Goal: Information Seeking & Learning: Learn about a topic

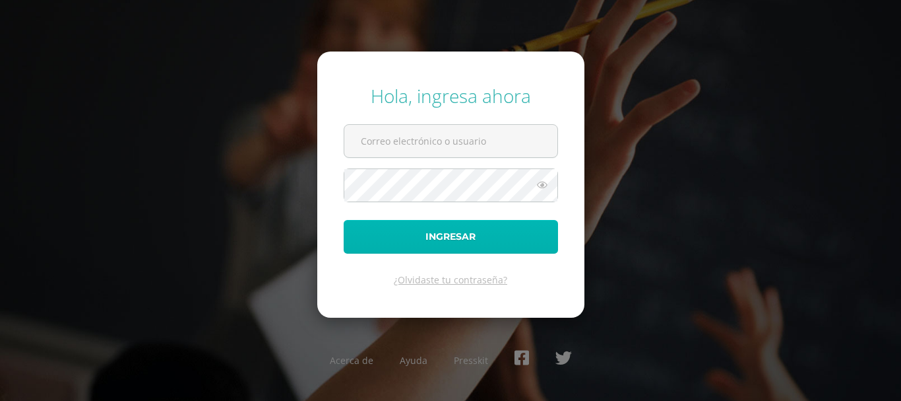
click at [469, 232] on button "Ingresar" at bounding box center [451, 237] width 214 height 34
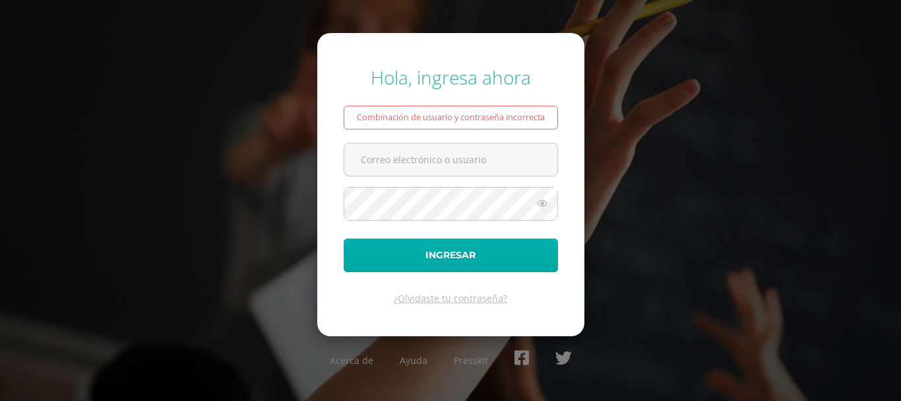
type input "e.argueta.6bdb@gmail.com"
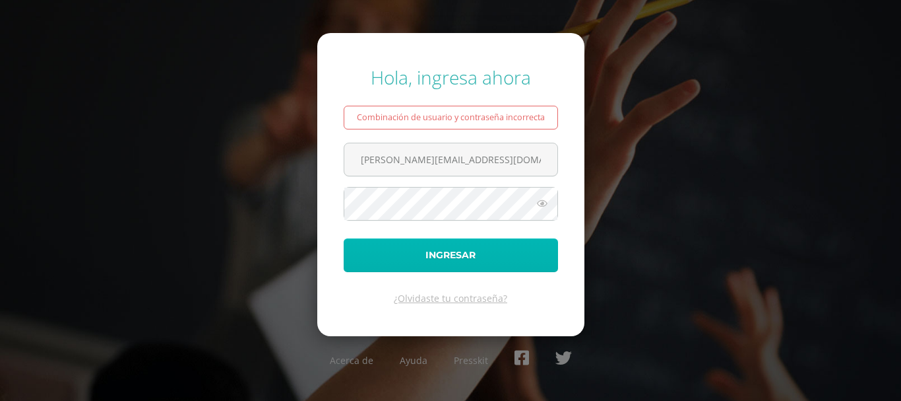
click at [478, 253] on button "Ingresar" at bounding box center [451, 255] width 214 height 34
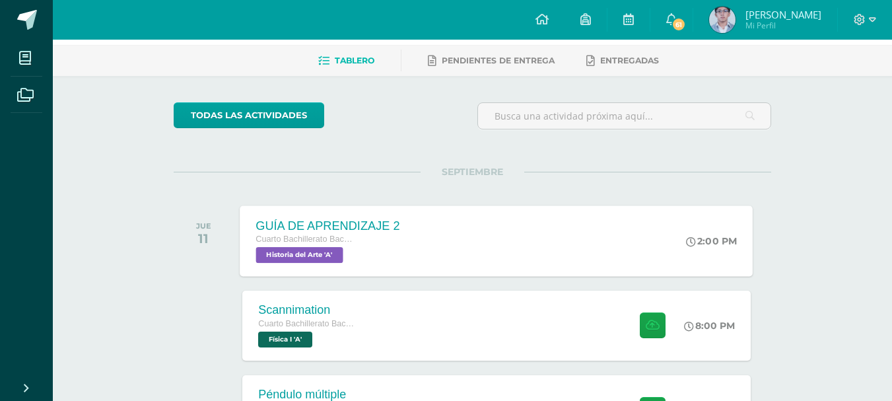
scroll to position [132, 0]
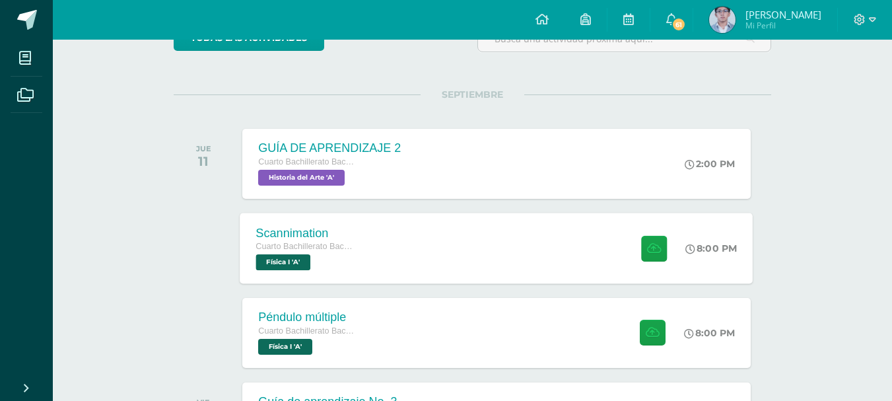
click at [429, 228] on div "Scannimation Cuarto Bachillerato Bachillerato en CCLL con Orientación en Diseño…" at bounding box center [496, 247] width 513 height 71
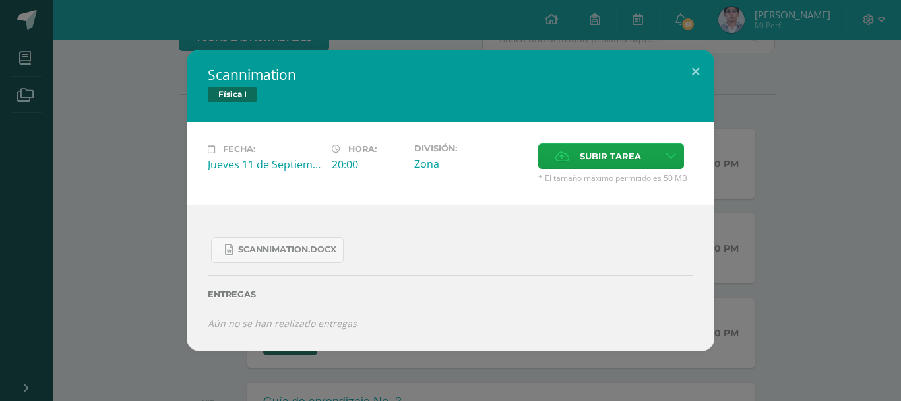
click at [189, 231] on div "Scannimation.docx Entregas Aún no se han realizado entregas ¿Deseas retirar la …" at bounding box center [451, 278] width 528 height 146
click at [115, 234] on div "Scannimation Física I Fecha: Jueves 11 de Septiembre Hora: 20:00 División: Zona…" at bounding box center [450, 200] width 891 height 302
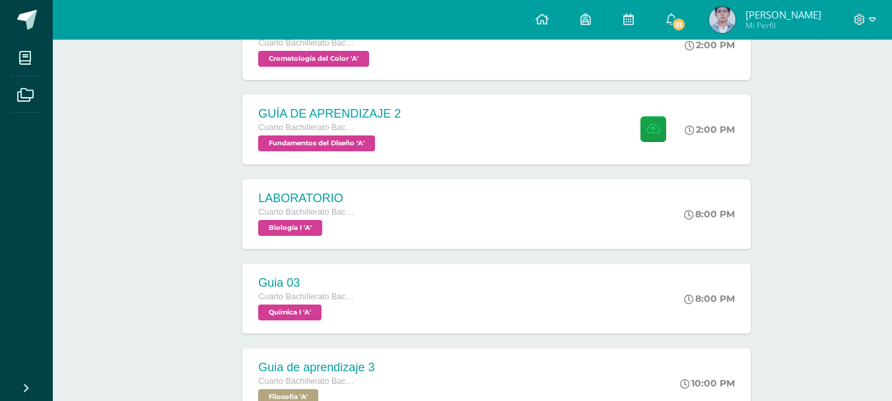
scroll to position [594, 0]
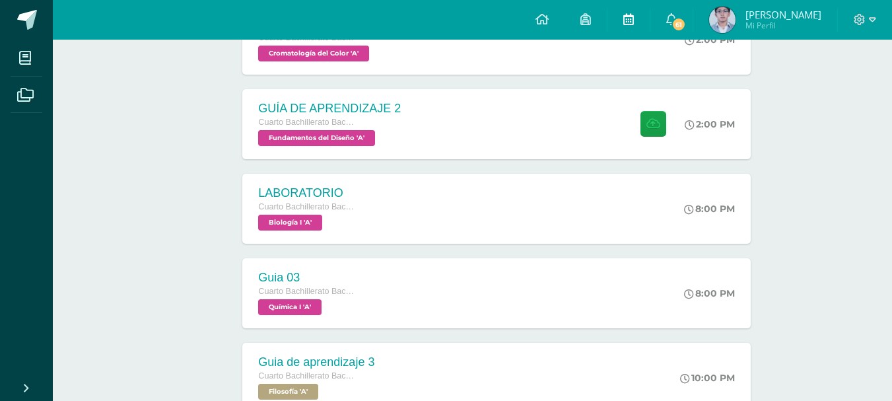
click at [634, 2] on link at bounding box center [628, 20] width 42 height 40
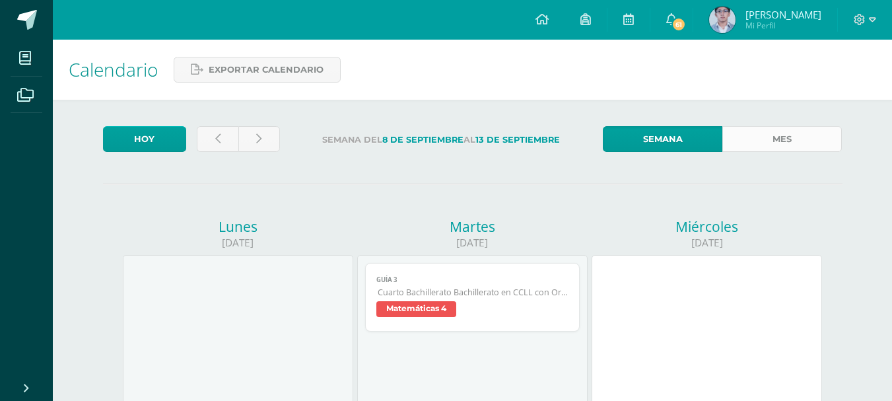
click at [758, 146] on link "Mes" at bounding box center [781, 139] width 119 height 26
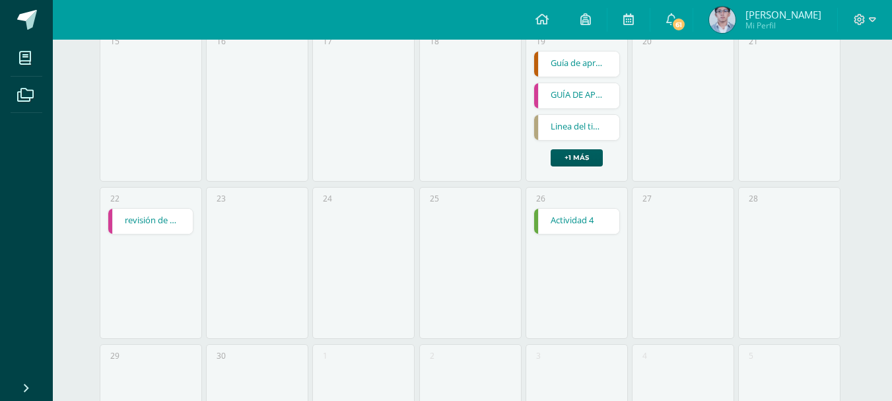
scroll to position [517, 0]
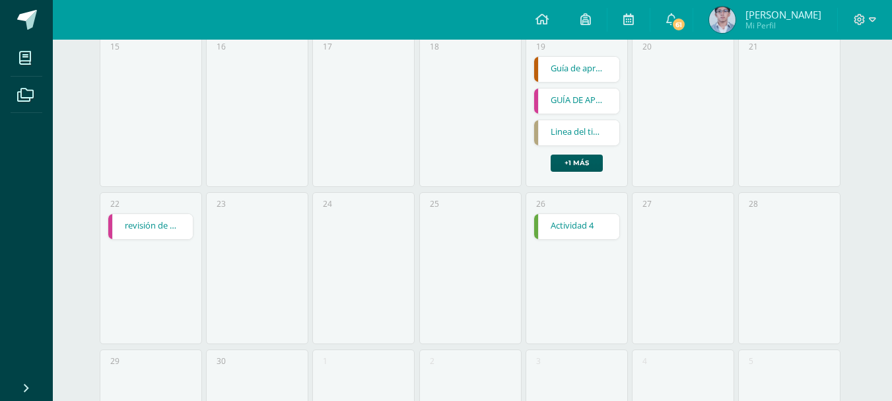
click at [556, 225] on link "Actividad 4" at bounding box center [576, 226] width 85 height 25
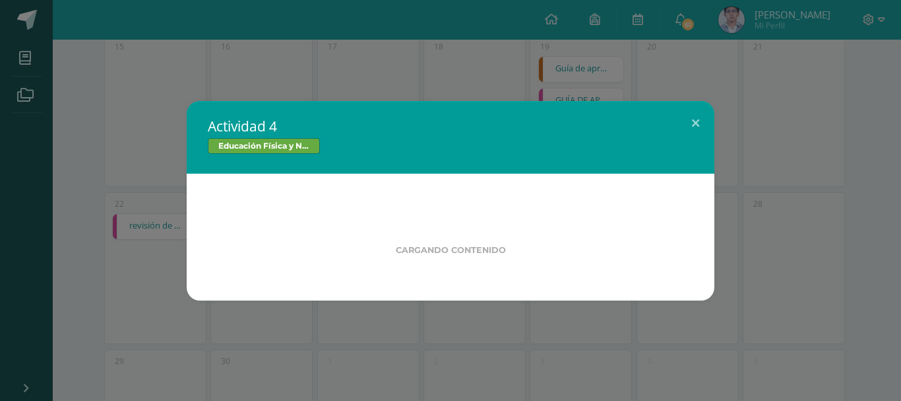
click at [123, 196] on div "Actividad 4 Educación Física y Natación Cargando contenido" at bounding box center [450, 200] width 891 height 199
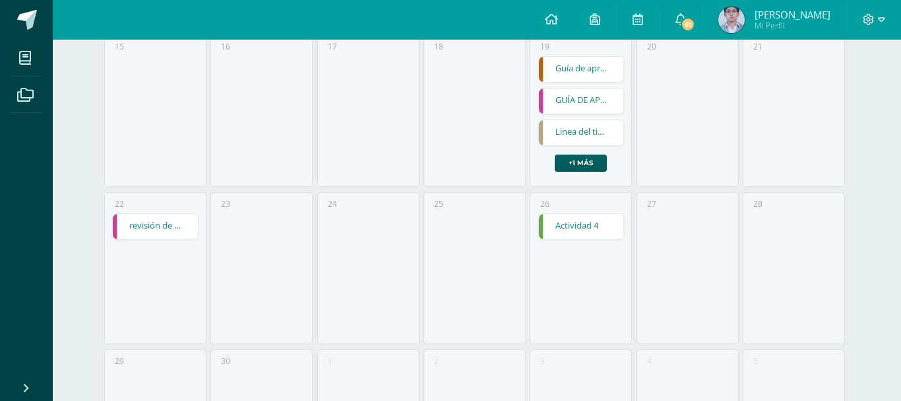
click at [137, 222] on div "Actividad 4 Educación Física y Natación Cargando contenido" at bounding box center [450, 200] width 891 height 199
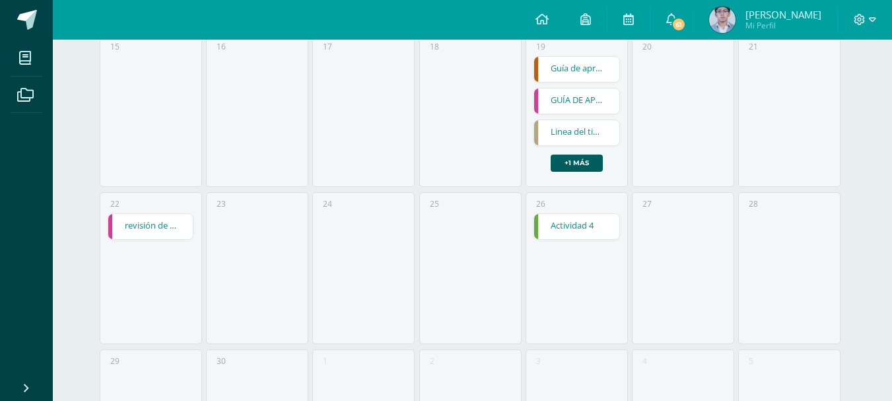
click at [154, 230] on link "revisión de portafolio" at bounding box center [150, 226] width 85 height 25
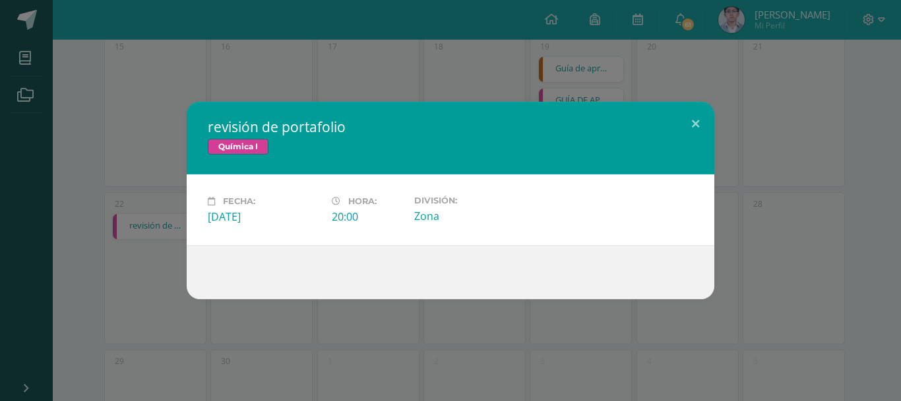
click at [121, 182] on div "revisión de portafolio Química I Fecha: [DATE] Hora: 20:00 División: Zona" at bounding box center [450, 200] width 891 height 197
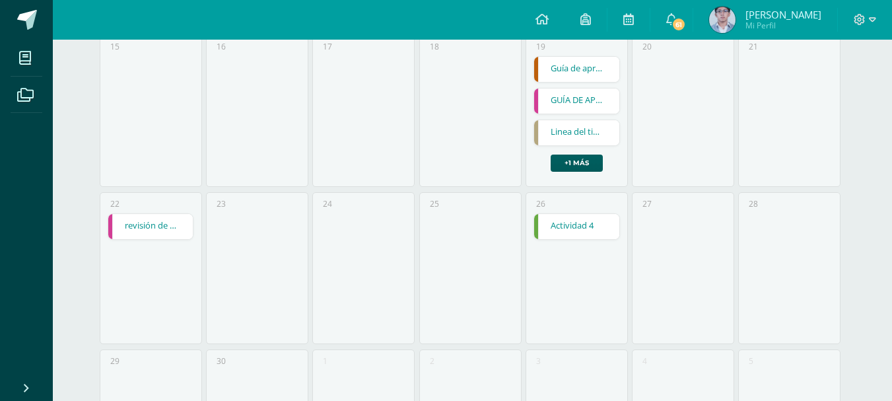
click at [591, 129] on link "Linea del tiempo de la filosofia" at bounding box center [576, 132] width 85 height 25
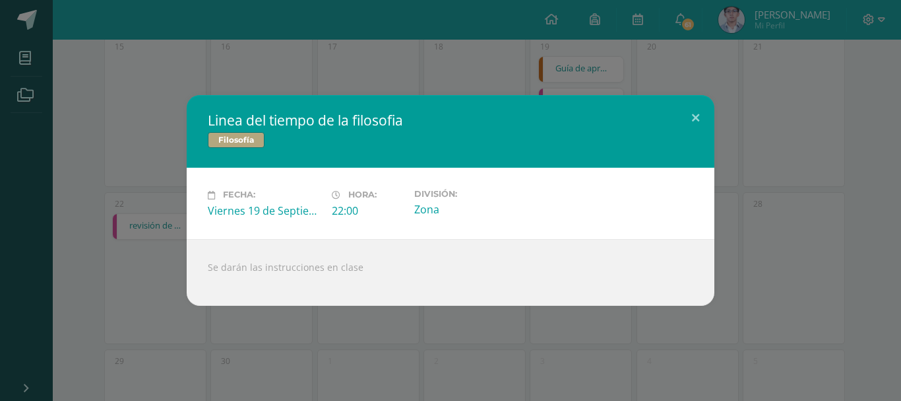
click at [515, 89] on div "Linea del tiempo de la filosofia Filosofía Fecha: [DATE] Hora: 22:00 División: …" at bounding box center [450, 200] width 901 height 401
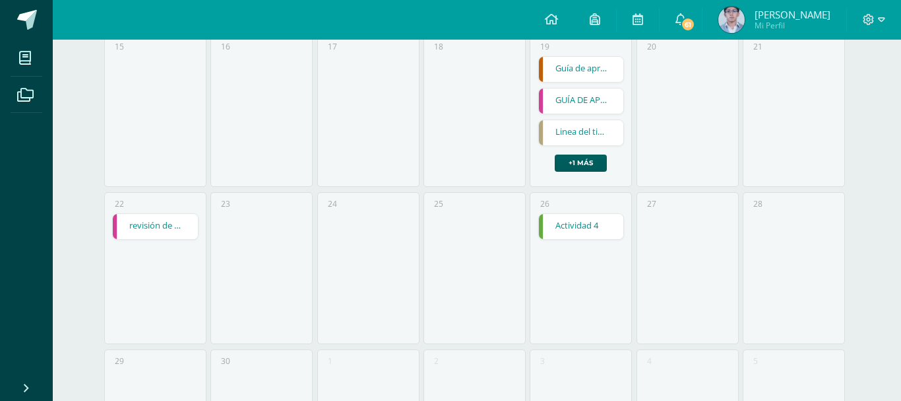
click at [583, 72] on link "Guía de aprendizaje No. 4" at bounding box center [581, 69] width 85 height 25
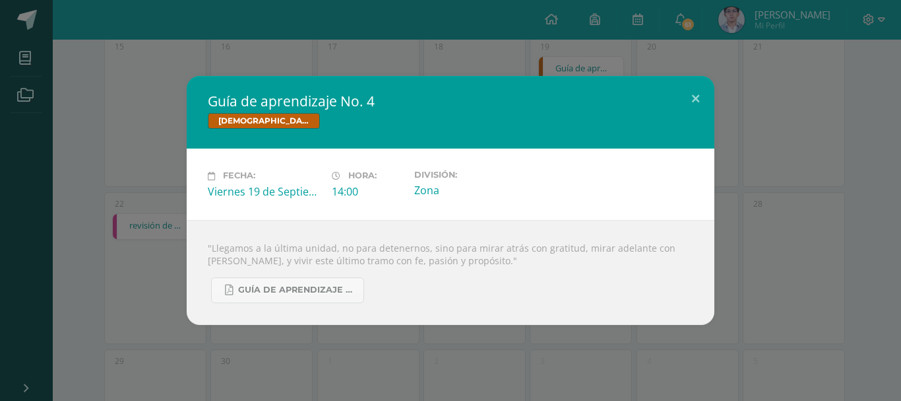
click at [582, 74] on div "Guía de aprendizaje No. 4 [DEMOGRAPHIC_DATA] Fecha: [DATE] Hora: 14:00 División…" at bounding box center [450, 200] width 901 height 401
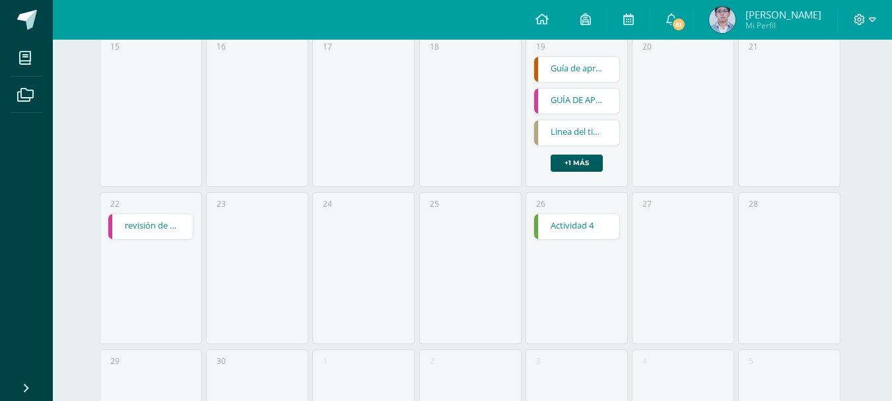
click at [585, 104] on link "GUÍA DE APRENDIZAJE 3" at bounding box center [576, 100] width 85 height 25
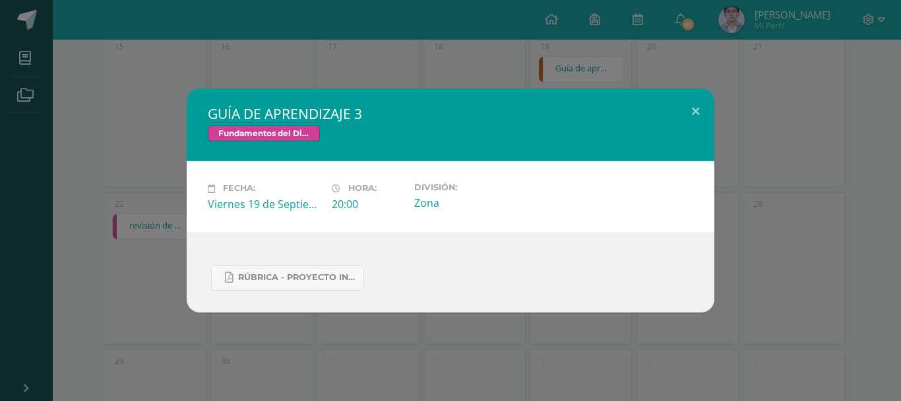
click at [580, 79] on div "GUÍA DE APRENDIZAJE 3 Fundamentos del Diseño Fecha: [DATE] Hora: 20:00 División…" at bounding box center [450, 200] width 901 height 401
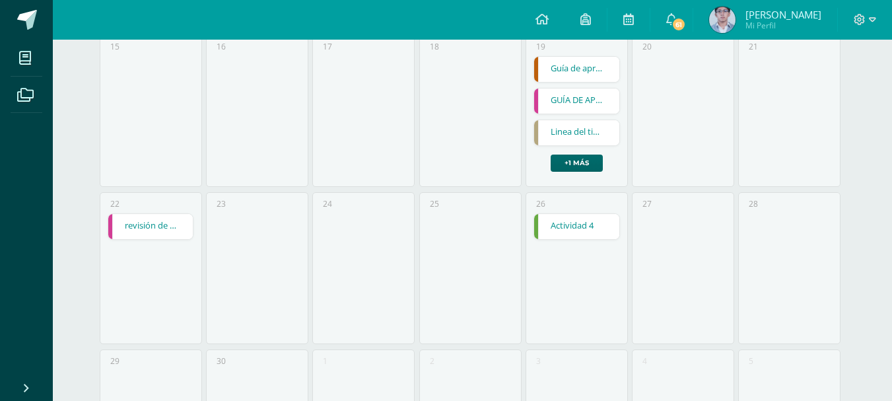
click at [564, 164] on link "+1 más" at bounding box center [576, 162] width 52 height 17
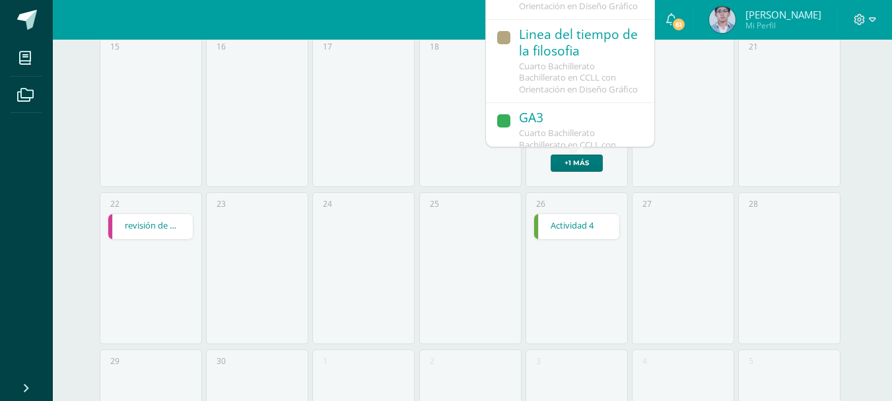
scroll to position [201, 0]
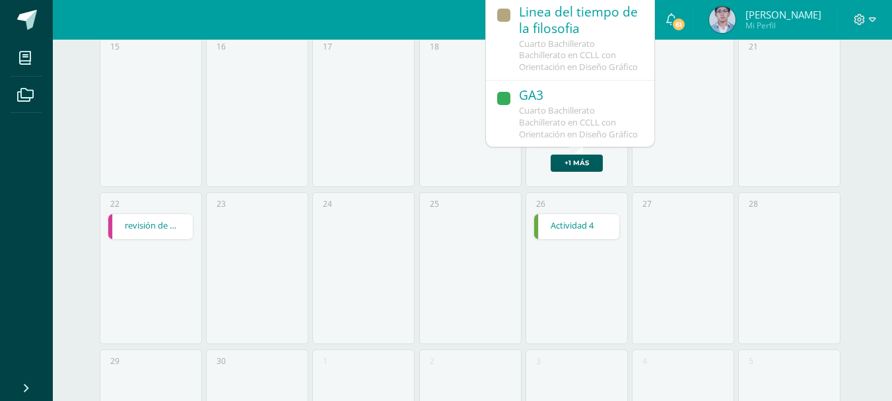
click at [583, 129] on div "Cuarto Bachillerato Bachillerato en CCLL con Orientación en Diseño Gráfico" at bounding box center [580, 122] width 122 height 35
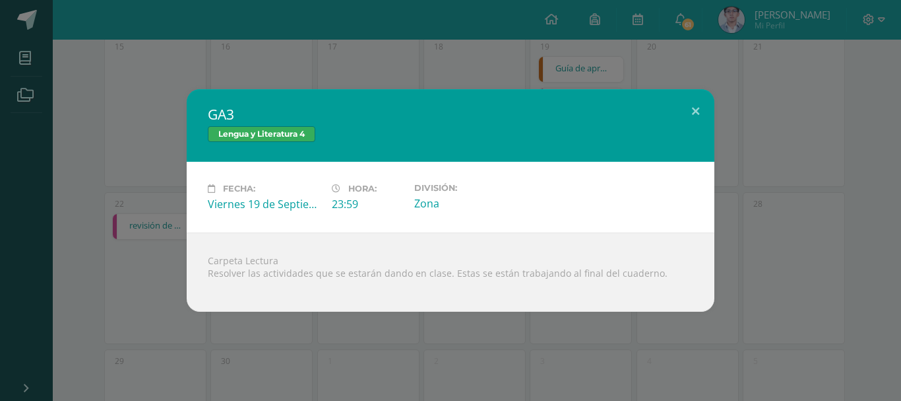
click at [438, 81] on div "GA3 Lengua y Literatura 4 Fecha: [DATE] Hora: 23:59 División: Zona Carpeta Lect…" at bounding box center [450, 200] width 901 height 401
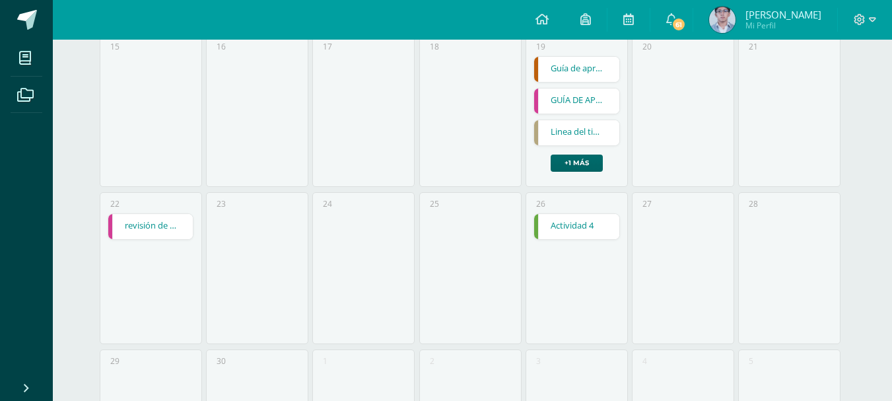
click at [557, 164] on link "+1 más" at bounding box center [576, 162] width 52 height 17
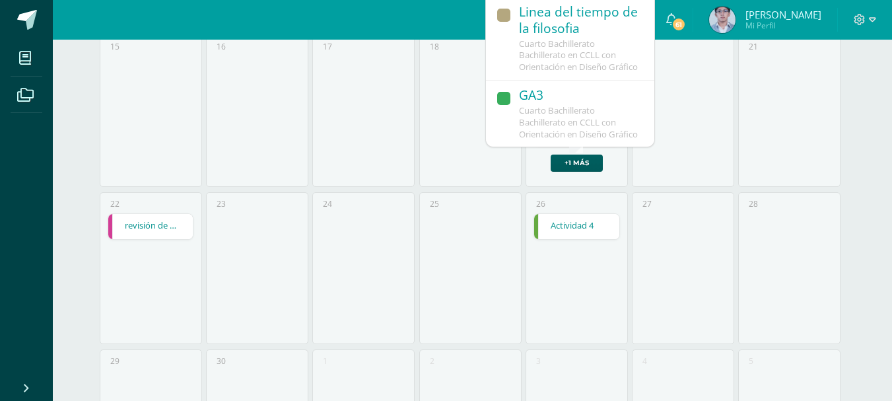
click at [549, 122] on span "Cuarto Bachillerato Bachillerato en CCLL con Orientación en Diseño Gráfico" at bounding box center [578, 122] width 119 height 36
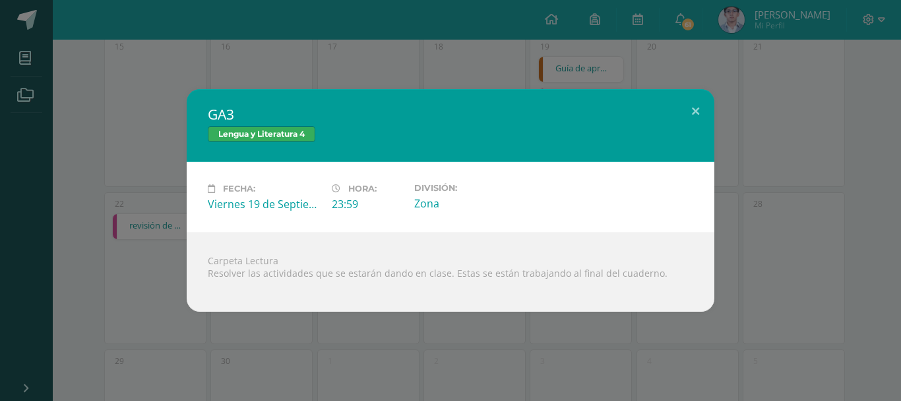
click at [486, 79] on div "GA3 Lengua y Literatura 4 Fecha: [DATE] Hora: 23:59 División: Zona Carpeta Lect…" at bounding box center [450, 200] width 901 height 401
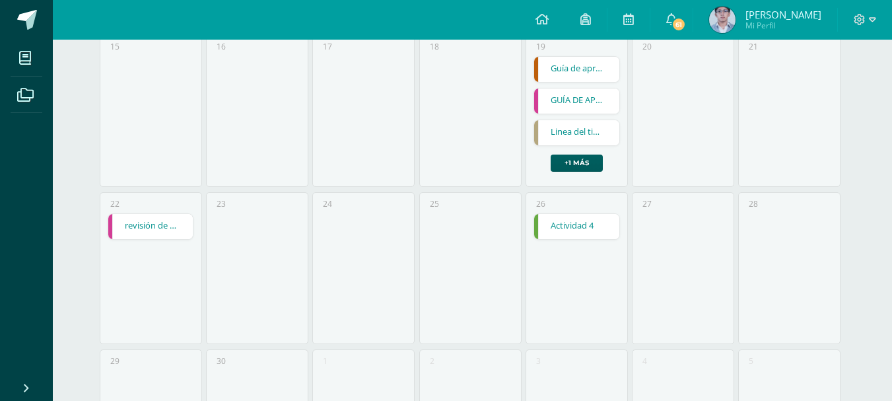
click at [553, 224] on link "Actividad 4" at bounding box center [576, 226] width 85 height 25
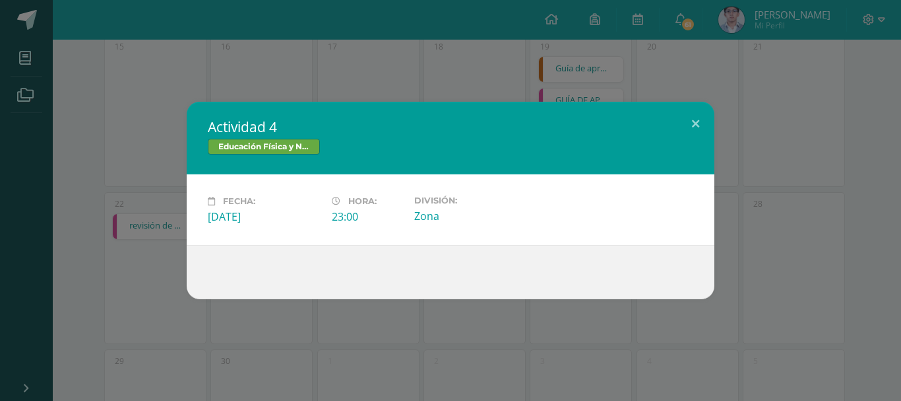
click at [472, 86] on div "Actividad 4 Educación Física y Natación Fecha: [DATE] Hora: 23:00 División: Zona" at bounding box center [450, 200] width 901 height 401
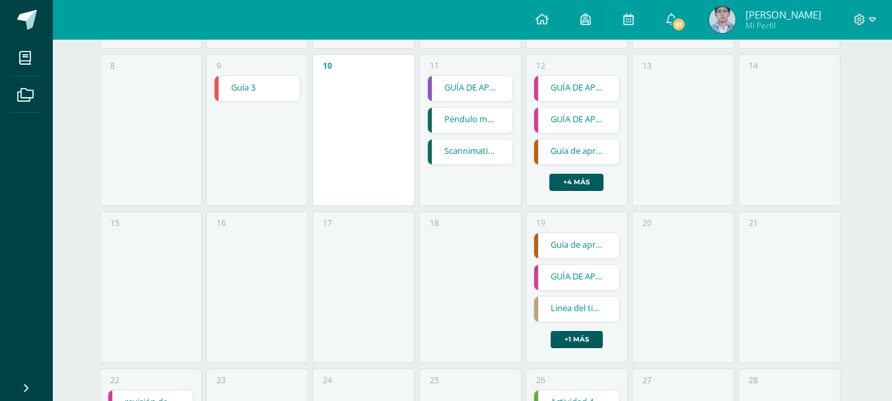
scroll to position [253, 0]
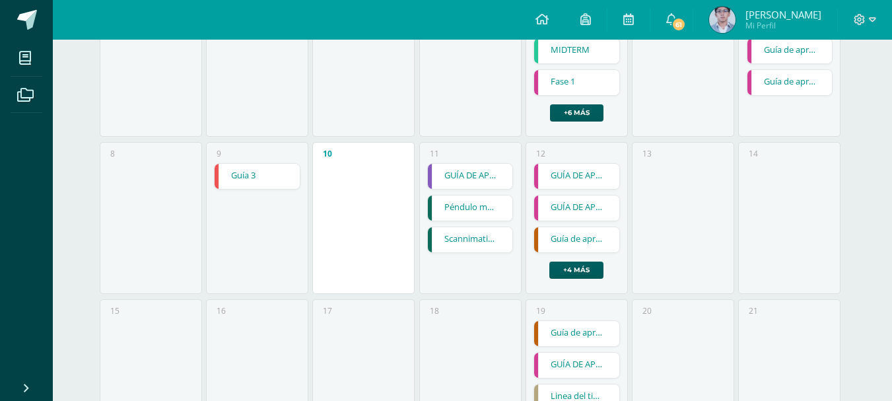
click at [598, 257] on div "GUÍA DE APRENDIZAJE 2 GUÍA DE APRENDIZAJE 2 Fundamentos del Diseño Cargando con…" at bounding box center [576, 220] width 86 height 115
click at [587, 271] on link "+4 más" at bounding box center [576, 269] width 54 height 17
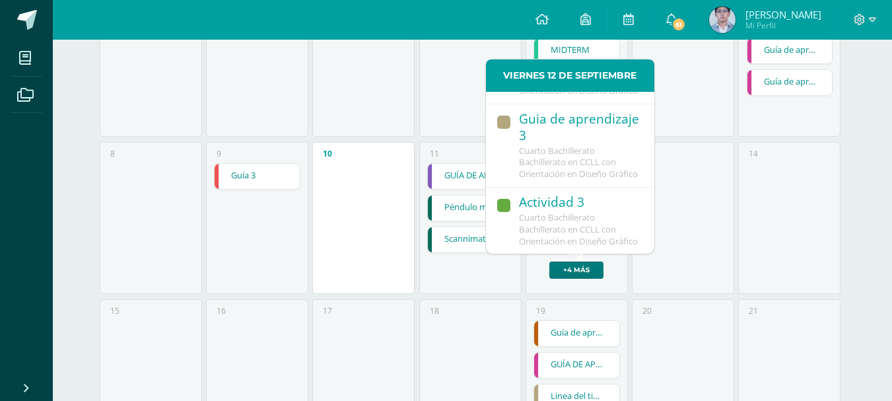
scroll to position [454, 0]
click at [552, 194] on div "Actividad 3" at bounding box center [580, 203] width 122 height 18
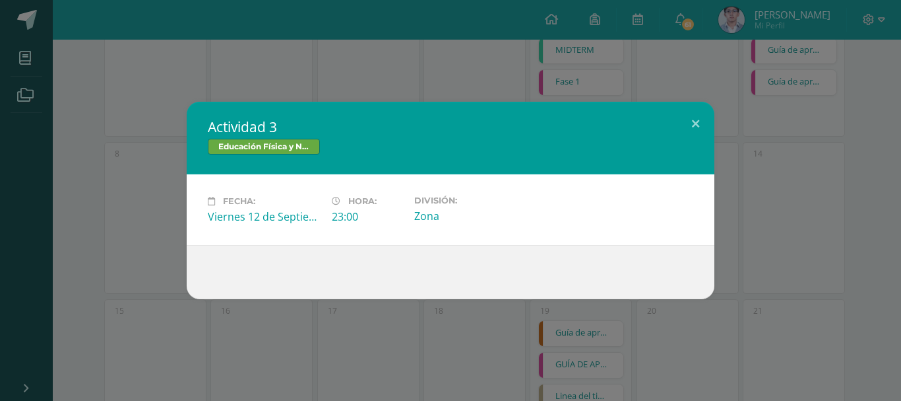
click at [485, 83] on div "Actividad 3 Educación Física y Natación Fecha: [DATE] Hora: 23:00 División: Zona" at bounding box center [450, 200] width 901 height 401
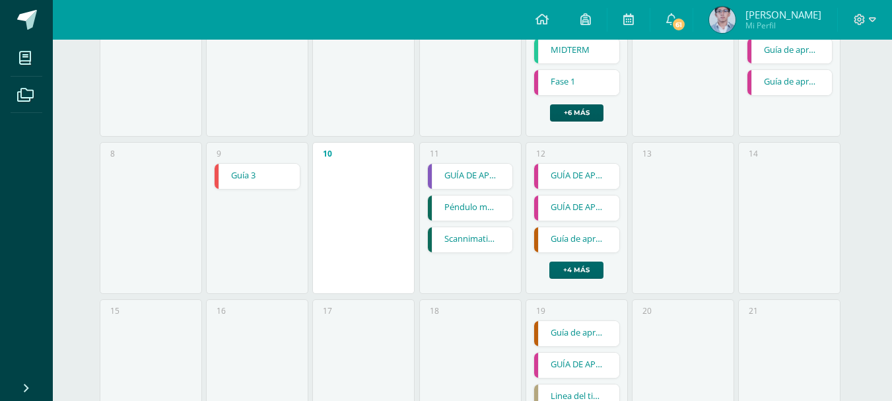
click at [585, 265] on link "+4 más" at bounding box center [576, 269] width 54 height 17
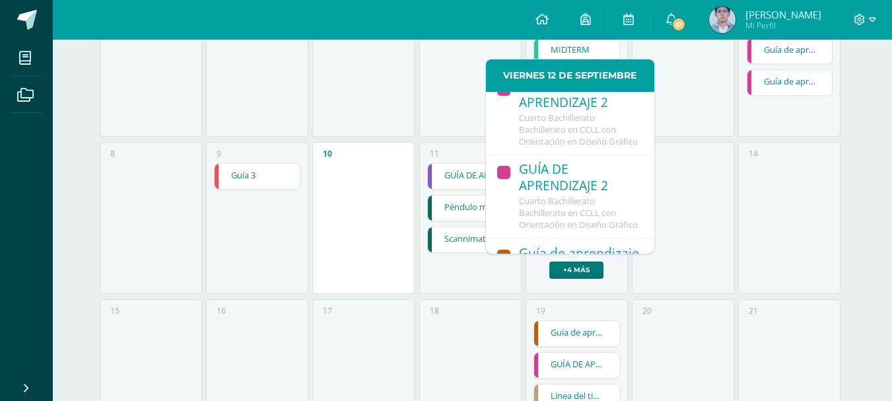
scroll to position [0, 0]
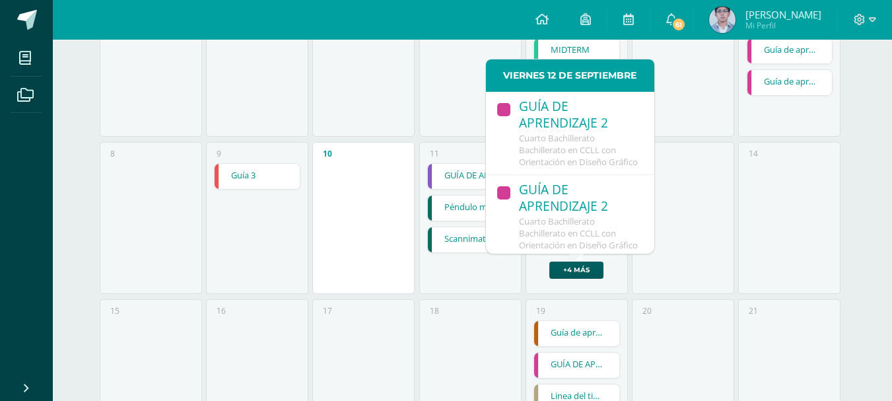
click at [363, 160] on div "10" at bounding box center [363, 218] width 102 height 152
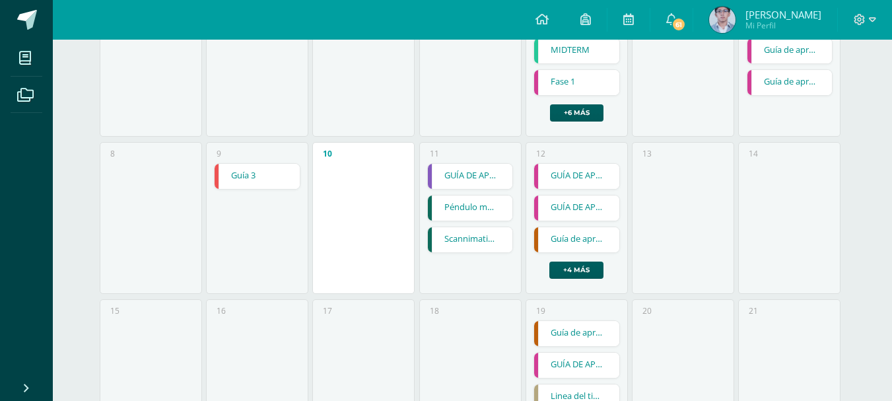
click at [467, 179] on link "GUÍA DE APRENDIZAJE 2" at bounding box center [470, 176] width 85 height 25
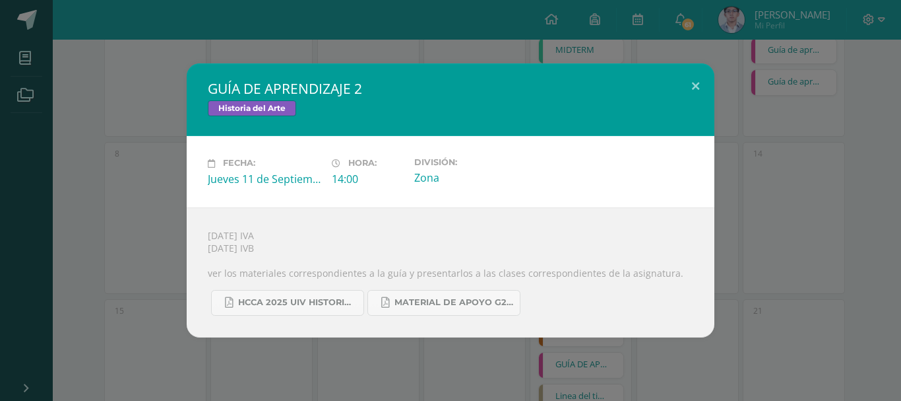
click at [405, 75] on div "GUÍA DE APRENDIZAJE 2 Historia del Arte" at bounding box center [451, 99] width 528 height 73
click at [456, 51] on div "GUÍA DE APRENDIZAJE 2 Historia del Arte Fecha: [DATE] Hora: 14:00 División: Zon…" at bounding box center [450, 200] width 901 height 401
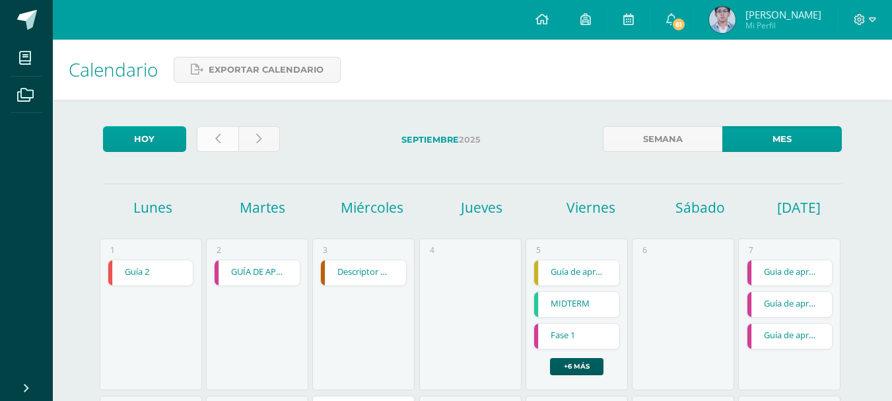
click at [224, 139] on link at bounding box center [218, 139] width 42 height 26
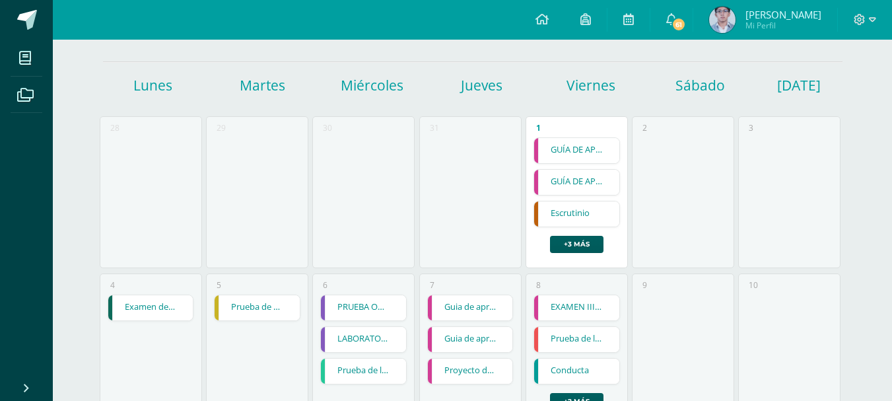
scroll to position [132, 0]
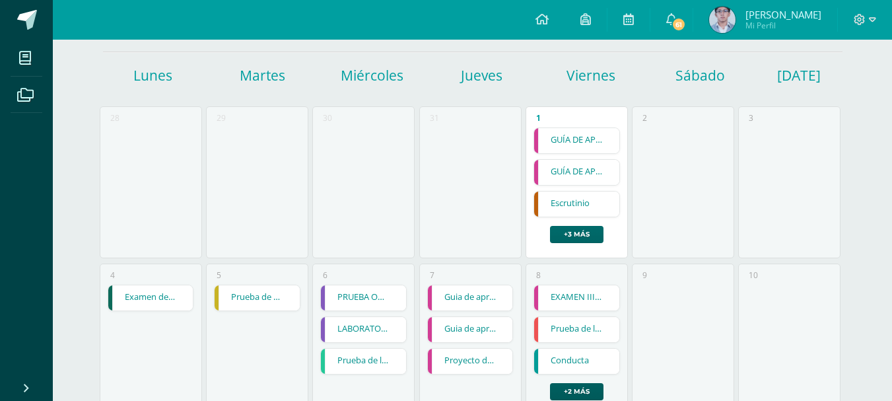
click at [577, 232] on link "+3 más" at bounding box center [576, 234] width 53 height 17
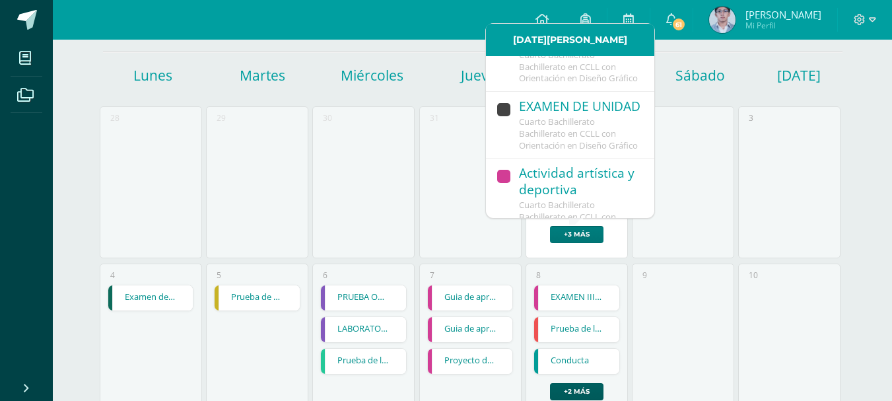
scroll to position [375, 0]
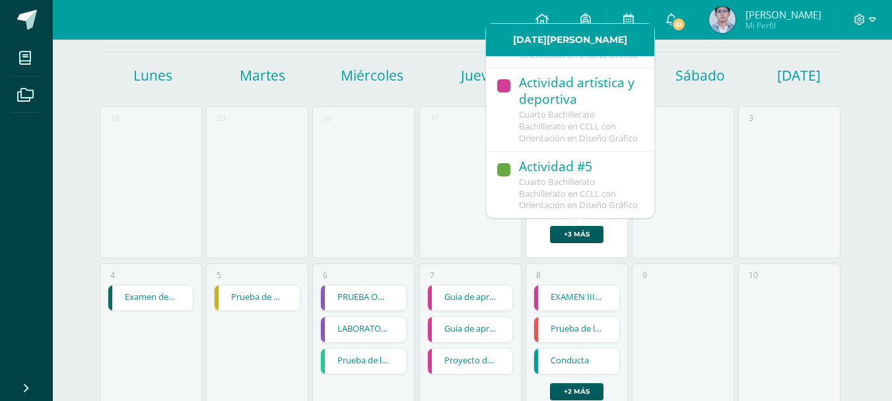
click at [408, 178] on div "30" at bounding box center [363, 182] width 102 height 152
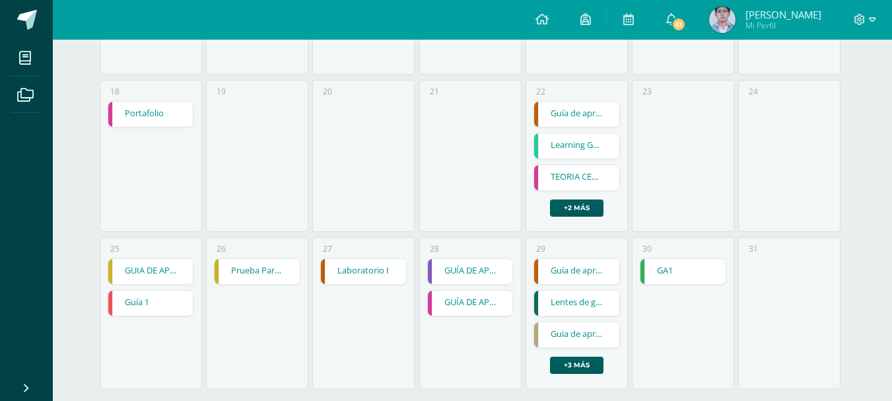
scroll to position [649, 0]
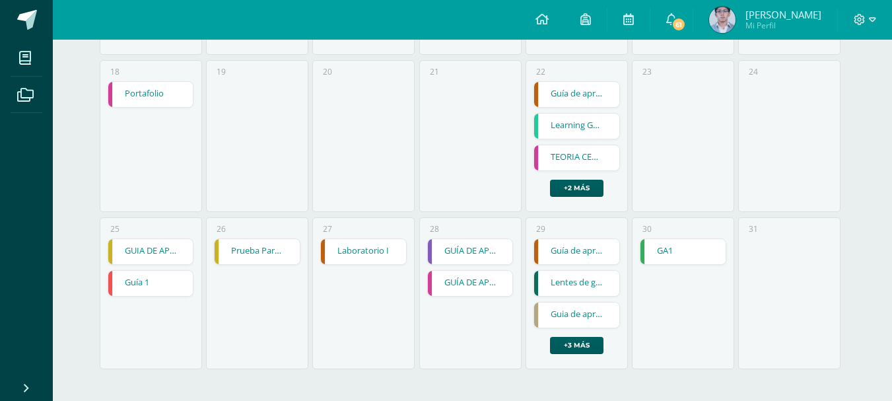
click at [665, 253] on link "GA1" at bounding box center [682, 251] width 85 height 25
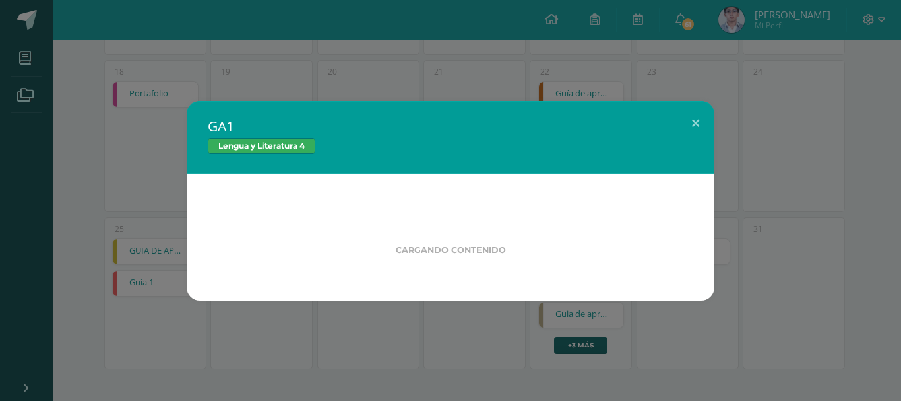
click at [428, 200] on div "Cargando contenido" at bounding box center [451, 237] width 528 height 127
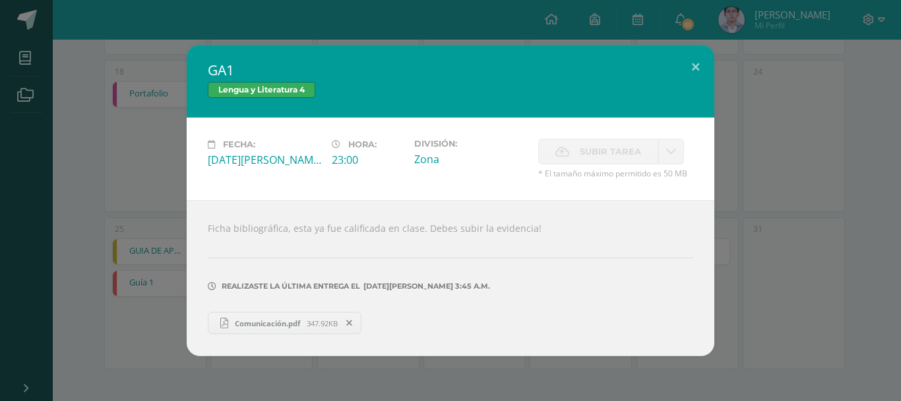
click at [284, 325] on span "Comunicación.pdf" at bounding box center [267, 323] width 79 height 10
click at [189, 160] on div "Fecha: Sábado 30 de Agosto Hora: 23:00 División: Zona Subir tarea Subir enlace" at bounding box center [451, 158] width 528 height 82
click at [48, 152] on div "GA1 Lengua y Literatura 4 Fecha: Sábado 30 de Agosto Hora: 23:00 División: Zona…" at bounding box center [450, 200] width 891 height 311
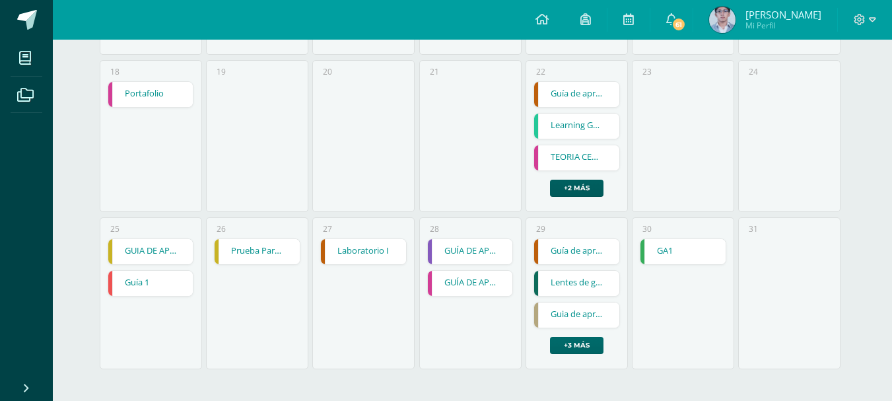
click at [575, 344] on link "+3 más" at bounding box center [576, 345] width 53 height 17
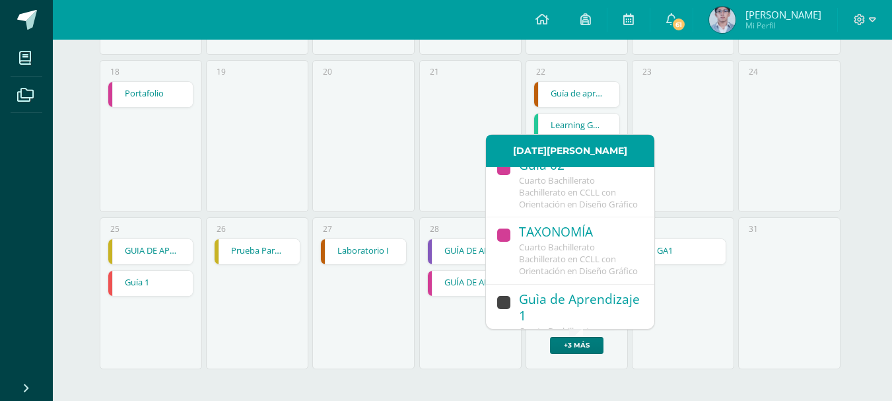
scroll to position [359, 0]
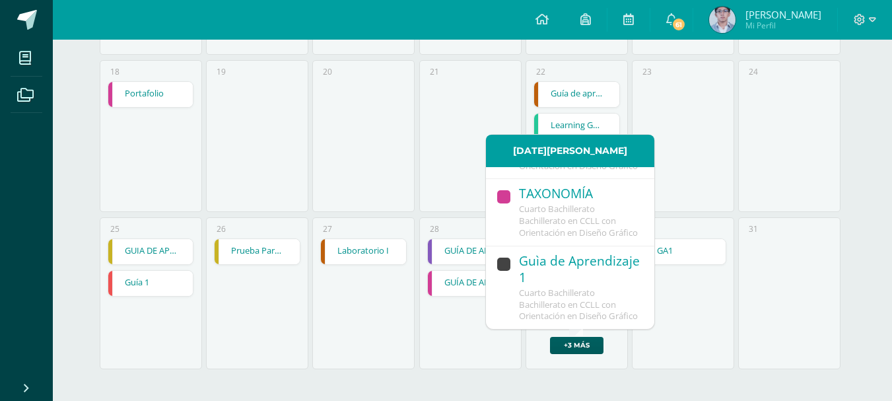
click at [441, 190] on div "21" at bounding box center [470, 136] width 102 height 152
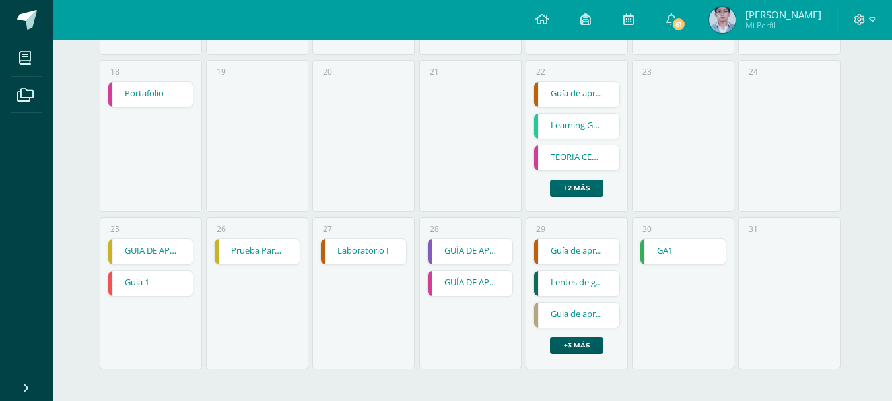
click at [574, 190] on link "+2 más" at bounding box center [576, 187] width 53 height 17
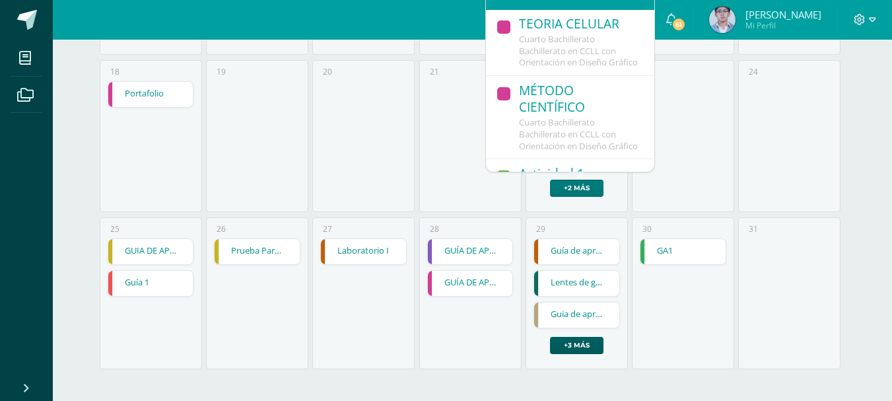
scroll to position [264, 0]
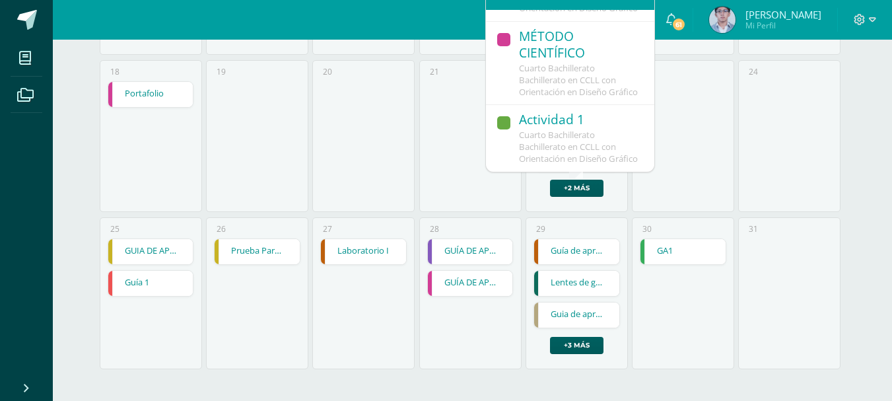
click at [539, 114] on div "Actividad 1" at bounding box center [580, 121] width 122 height 18
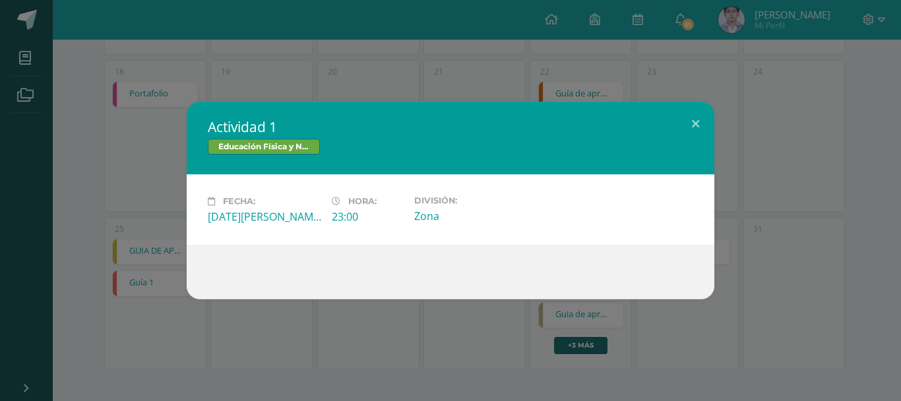
click at [501, 73] on div "Actividad 1 Educación Física y Natación Fecha: Viernes 22 de Agosto Hora: 23:00…" at bounding box center [450, 200] width 901 height 401
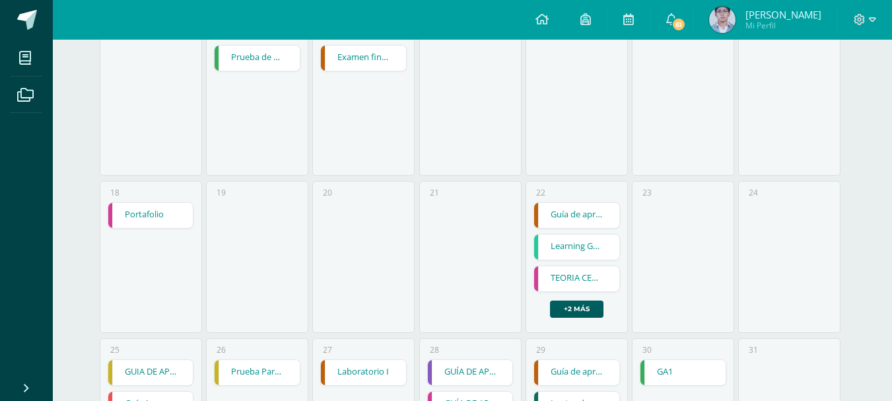
scroll to position [649, 0]
